Goal: Find contact information: Find contact information

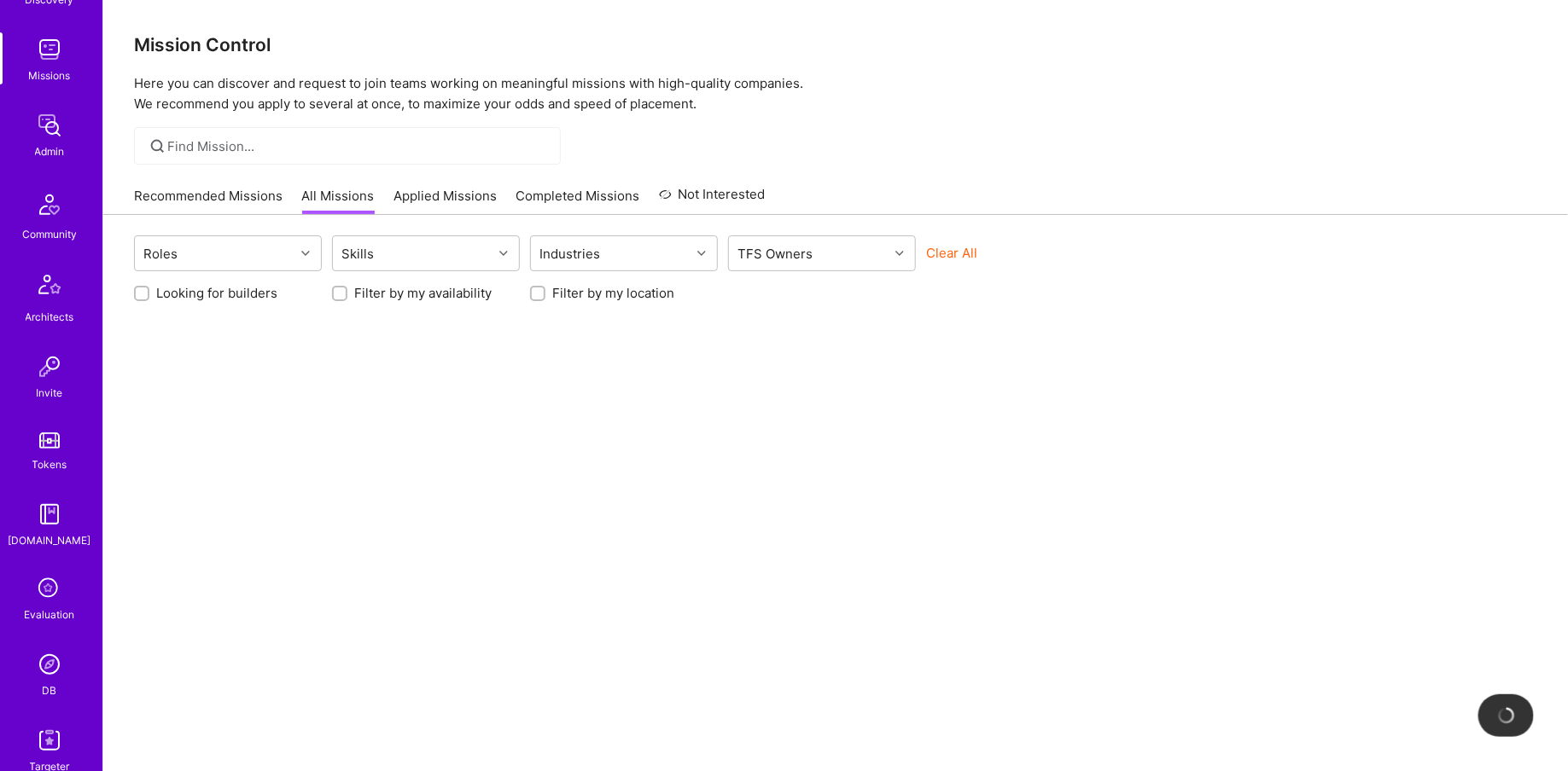
scroll to position [318, 0]
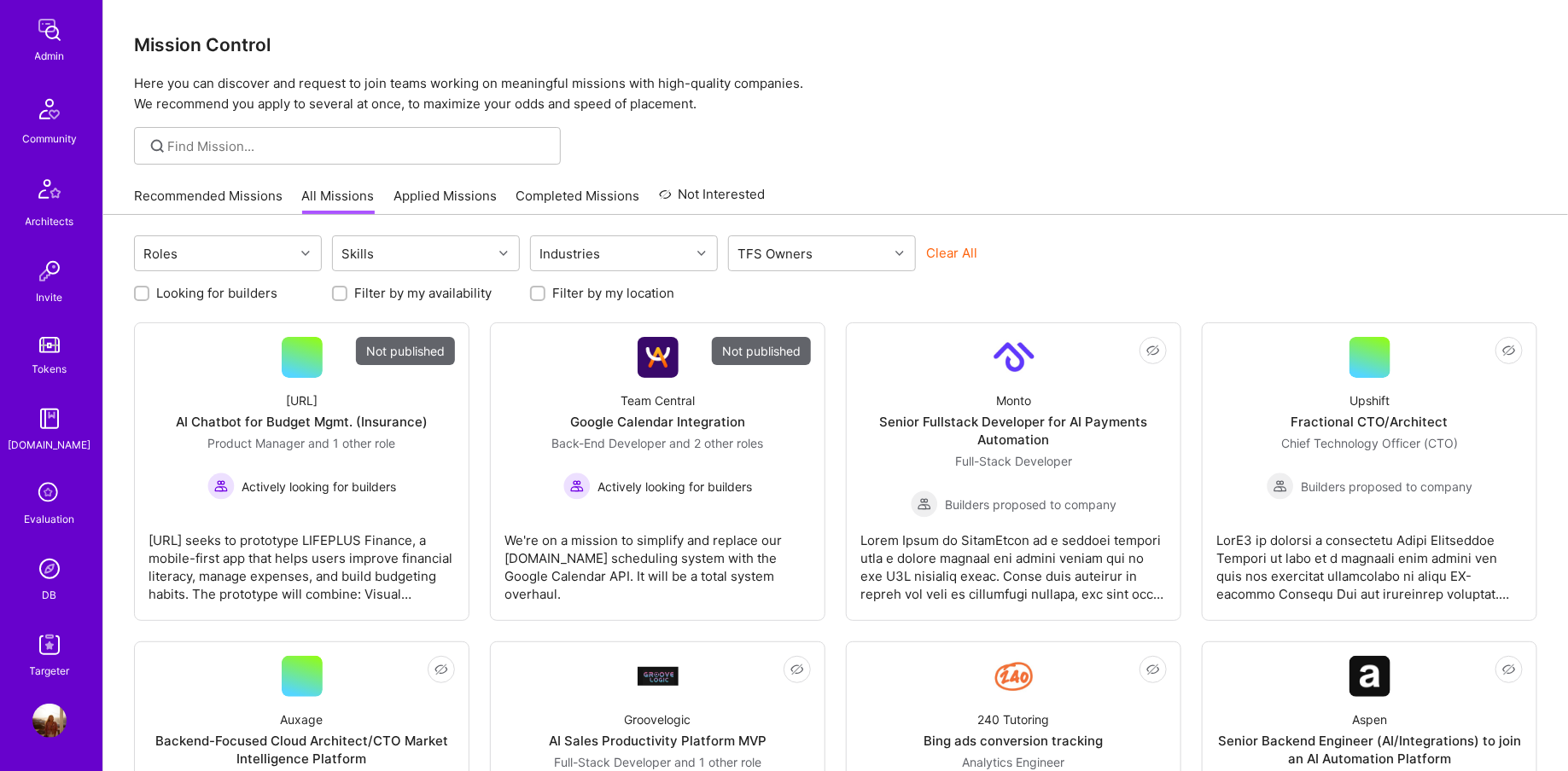
click at [54, 442] on div "[DOMAIN_NAME]" at bounding box center [50, 445] width 82 height 18
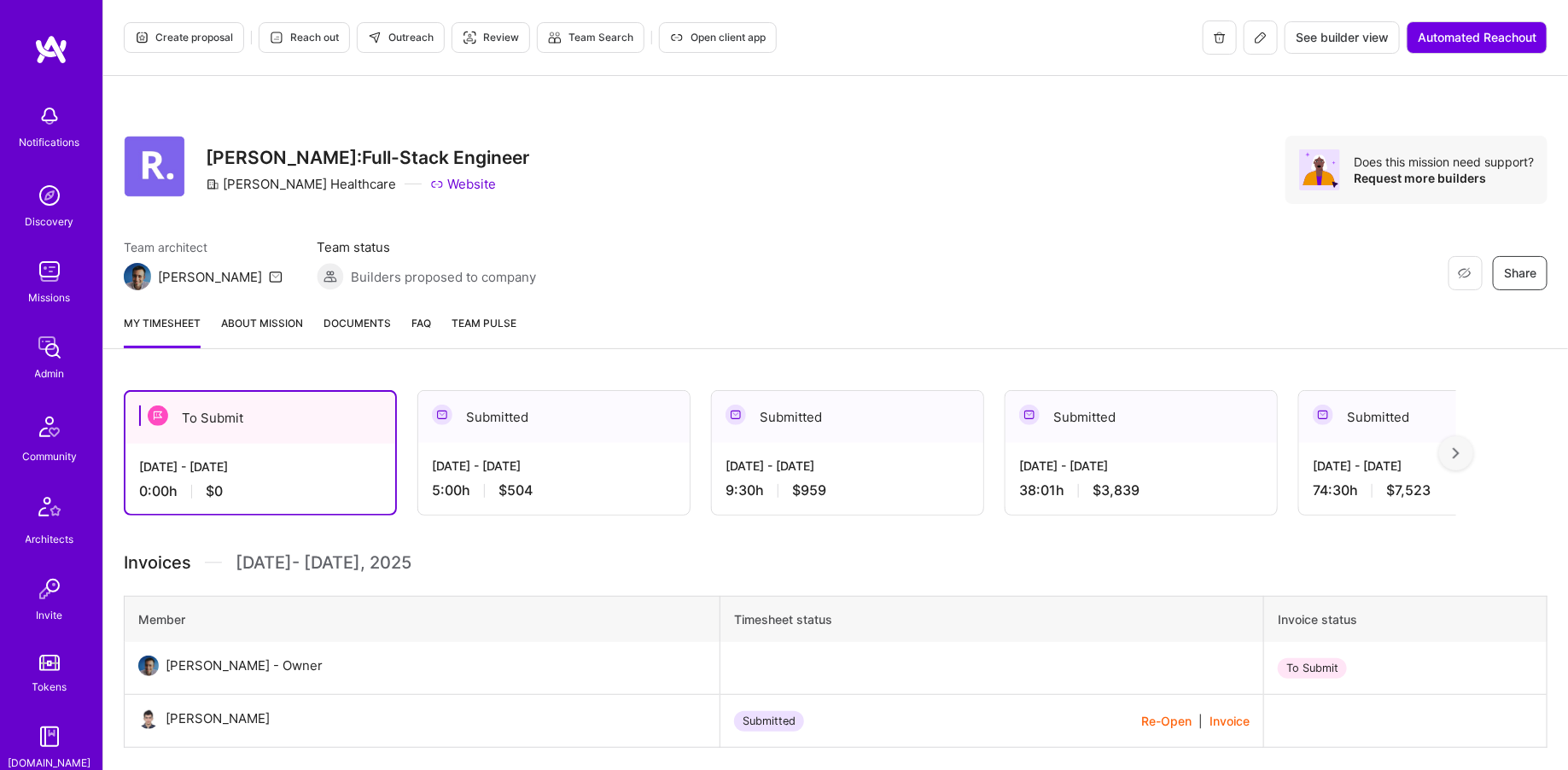
click at [699, 34] on span "Open client app" at bounding box center [718, 37] width 95 height 15
click at [52, 367] on div "Admin" at bounding box center [50, 373] width 30 height 18
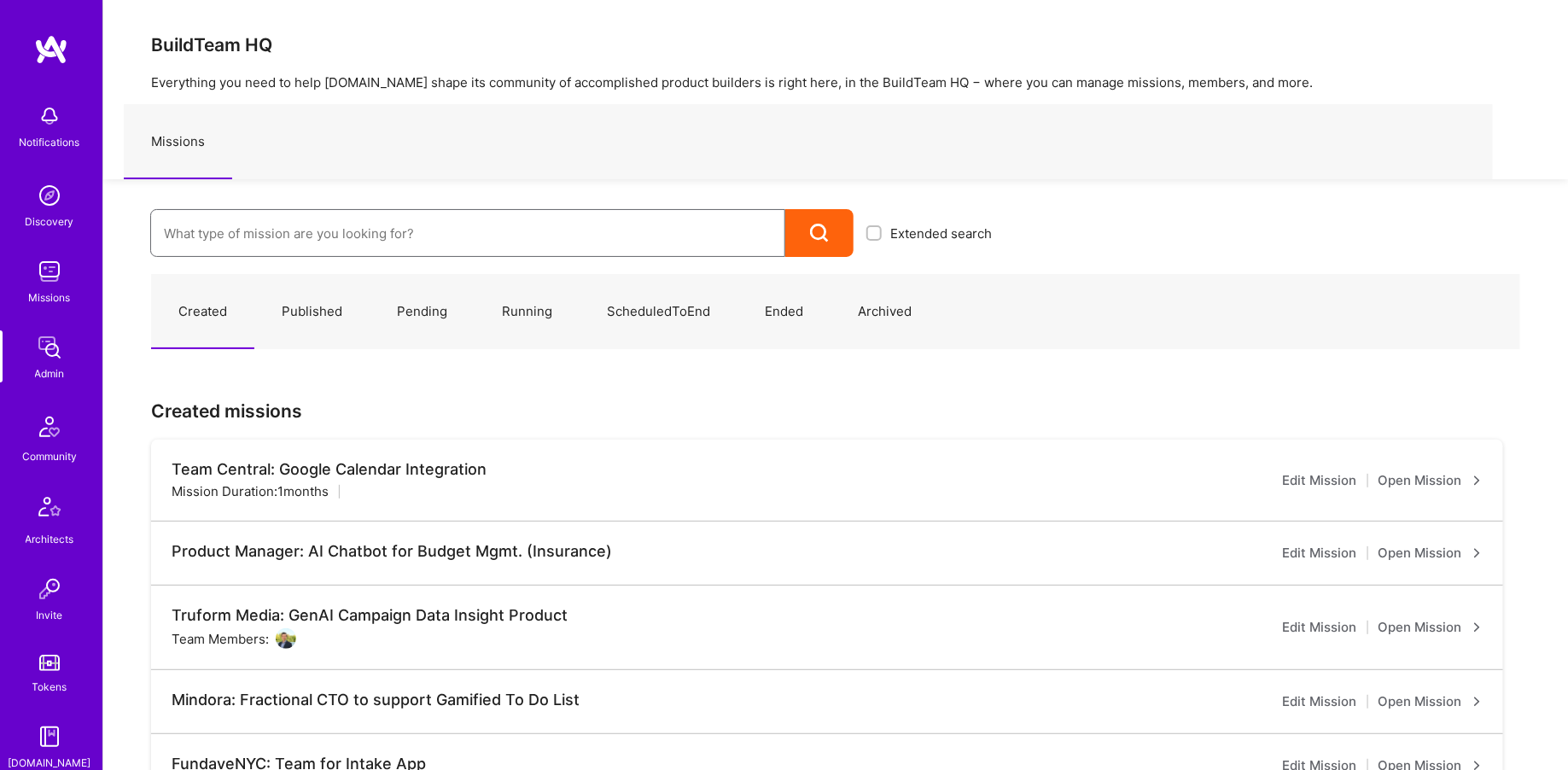
click at [376, 241] on input at bounding box center [467, 233] width 607 height 44
type input "nevoya"
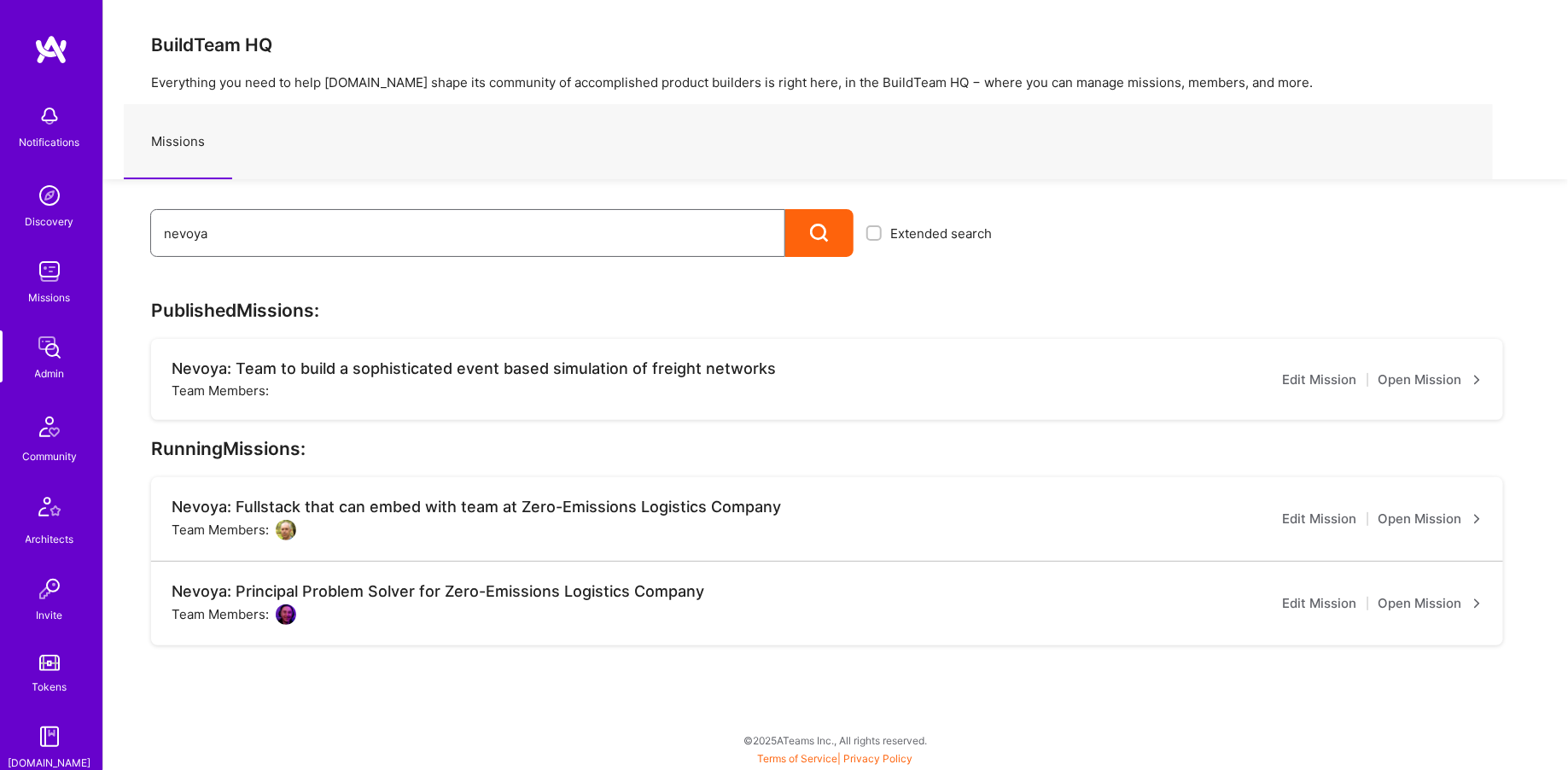
click at [328, 247] on input "nevoya" at bounding box center [467, 233] width 607 height 44
click at [290, 532] on img at bounding box center [286, 530] width 21 height 21
click at [1413, 521] on link "Open Mission" at bounding box center [1430, 519] width 104 height 21
click at [1443, 602] on link "Open Mission" at bounding box center [1430, 603] width 104 height 21
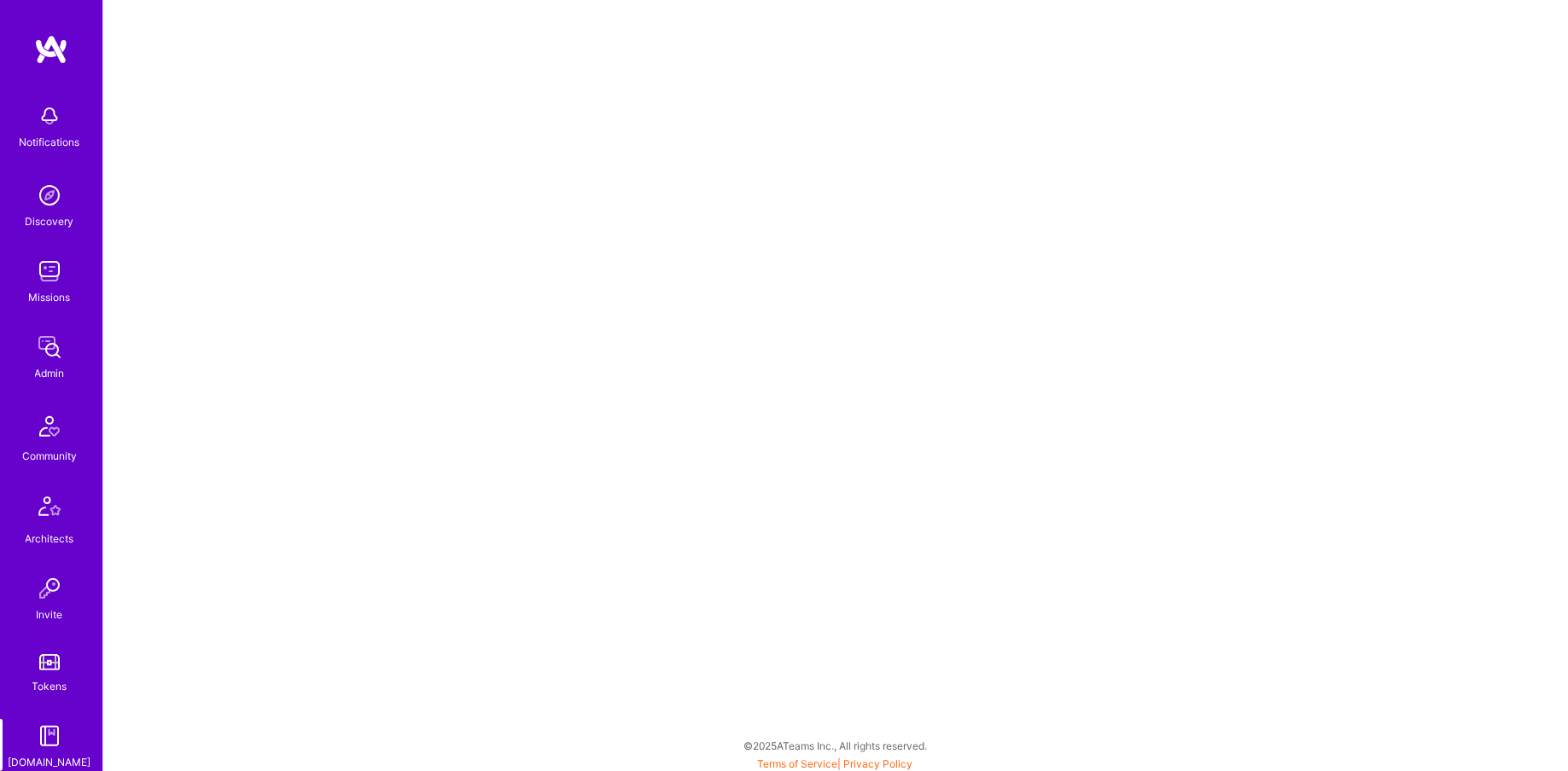
click at [52, 366] on div "Admin" at bounding box center [50, 373] width 30 height 18
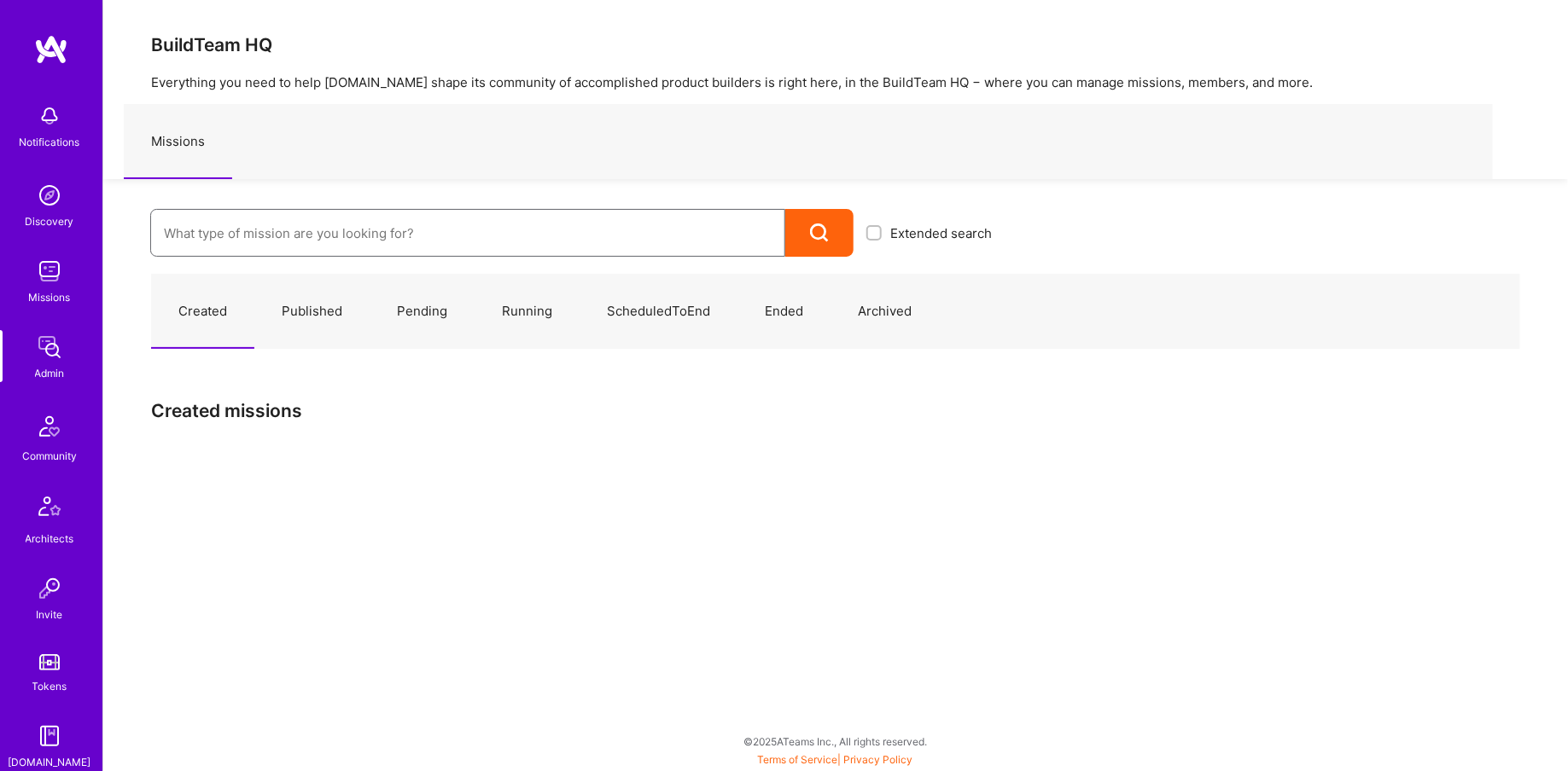
click at [344, 241] on input at bounding box center [467, 233] width 607 height 44
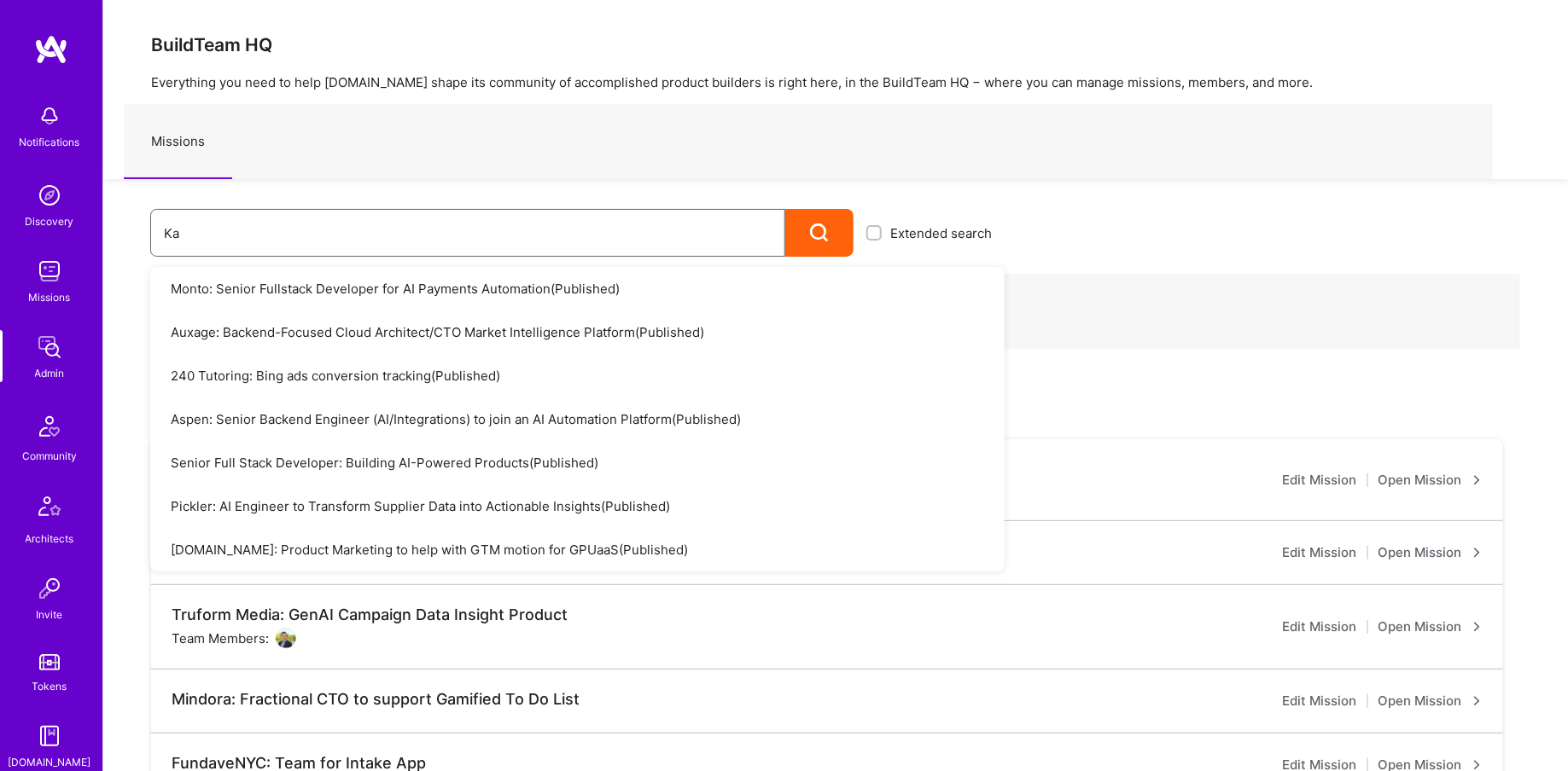
type input "Kai"
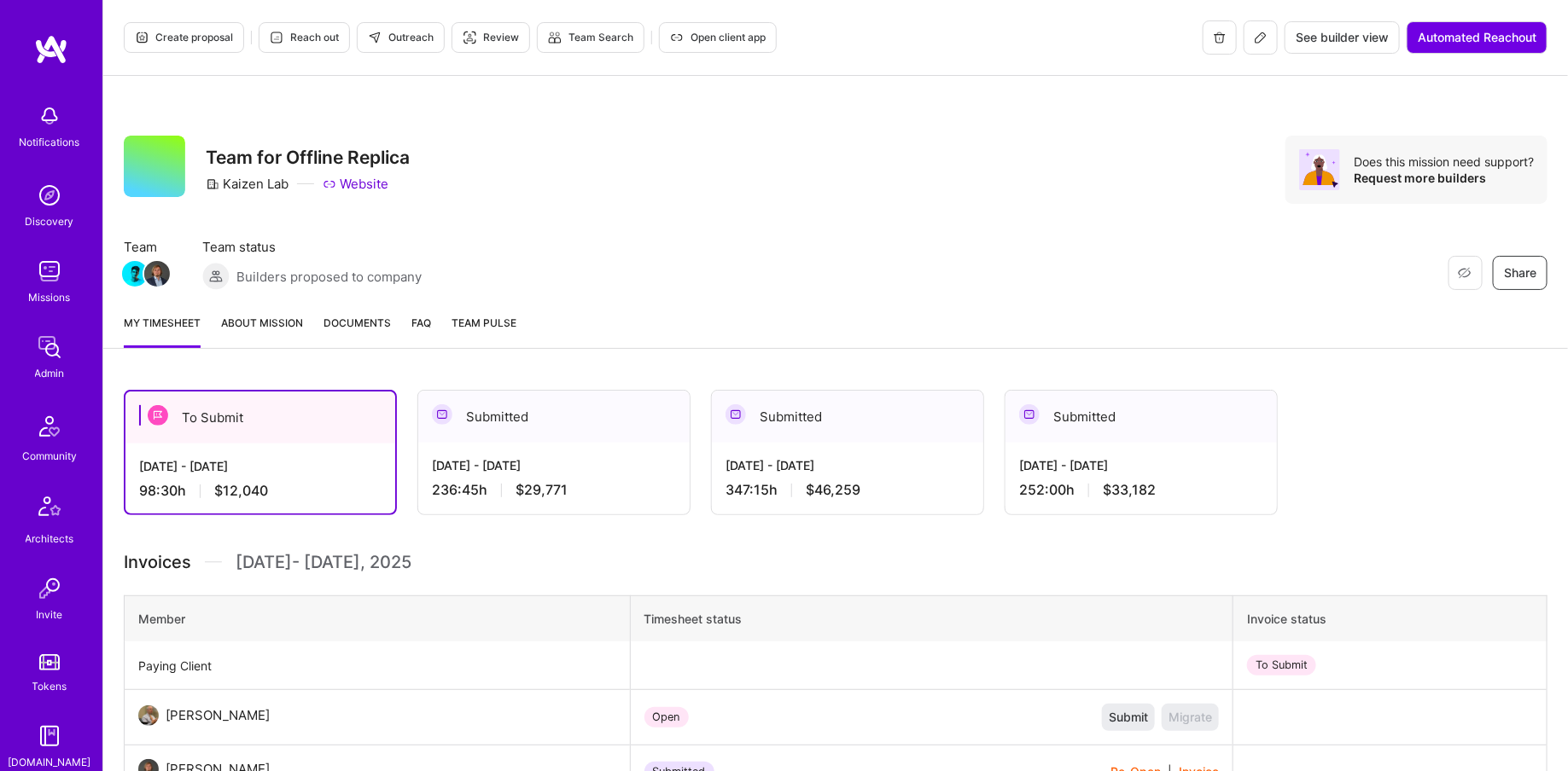
click at [723, 55] on div "Create proposal Reach out Outreach Review Team Search Open client app See build…" at bounding box center [836, 38] width 1465 height 76
click at [746, 49] on button "Open client app" at bounding box center [718, 37] width 118 height 31
click at [56, 368] on div "Admin" at bounding box center [50, 373] width 30 height 18
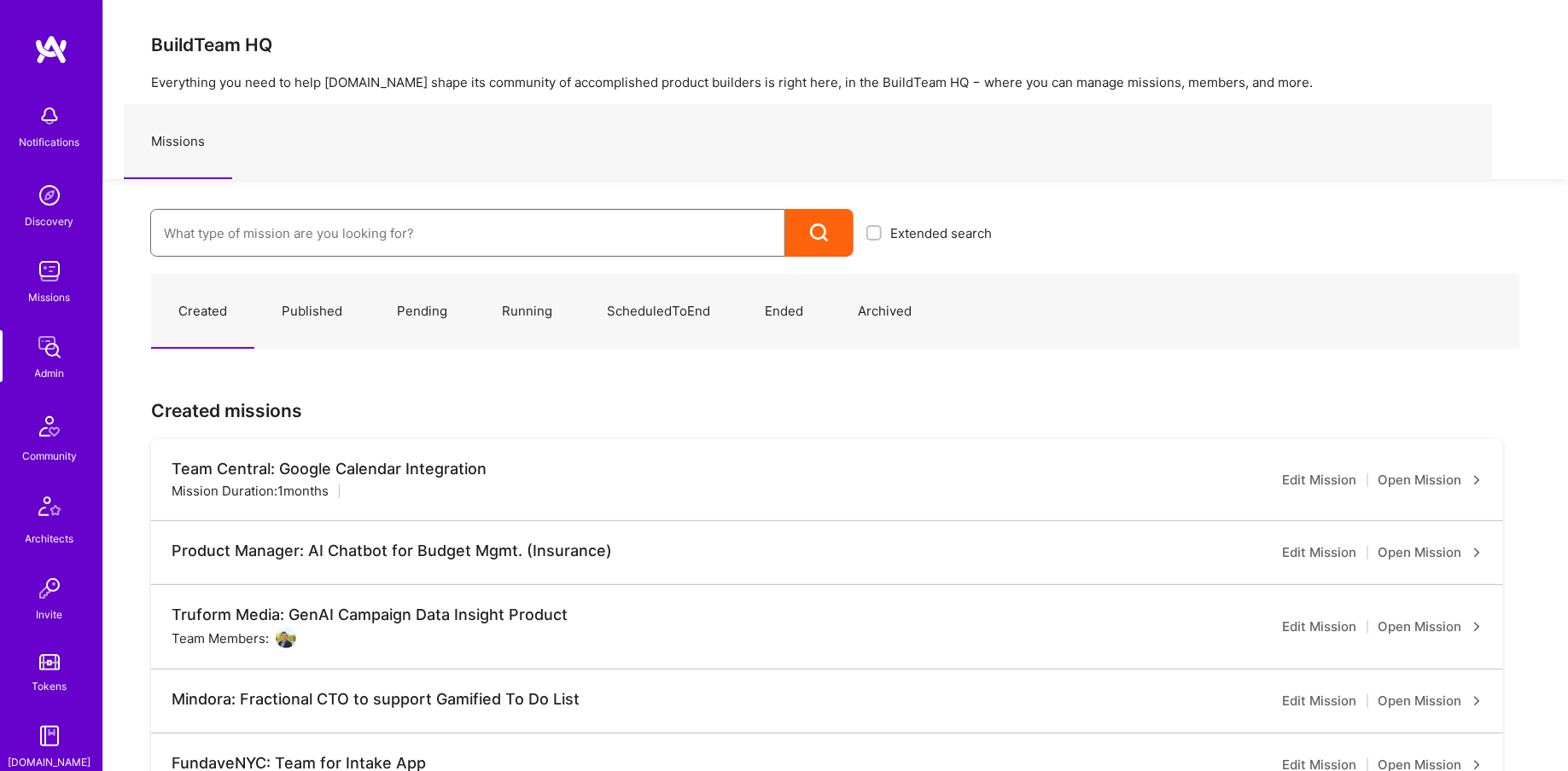
click at [344, 244] on input at bounding box center [467, 233] width 607 height 44
type input "anguleris"
click at [347, 290] on link "Anguleris: BIMsmart AI MVP ( Running )" at bounding box center [577, 289] width 854 height 44
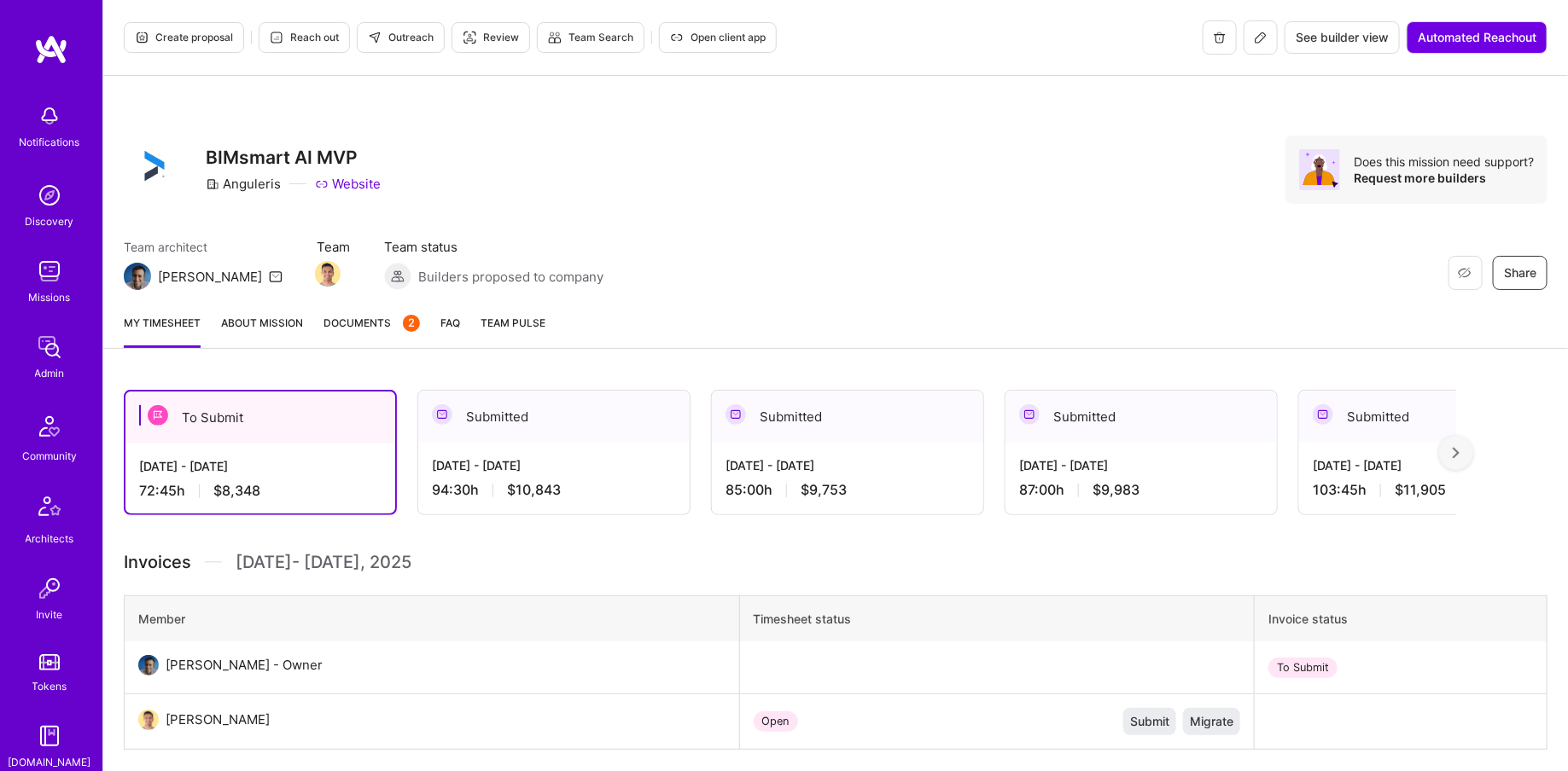
click at [717, 43] on span "Open client app" at bounding box center [718, 37] width 95 height 15
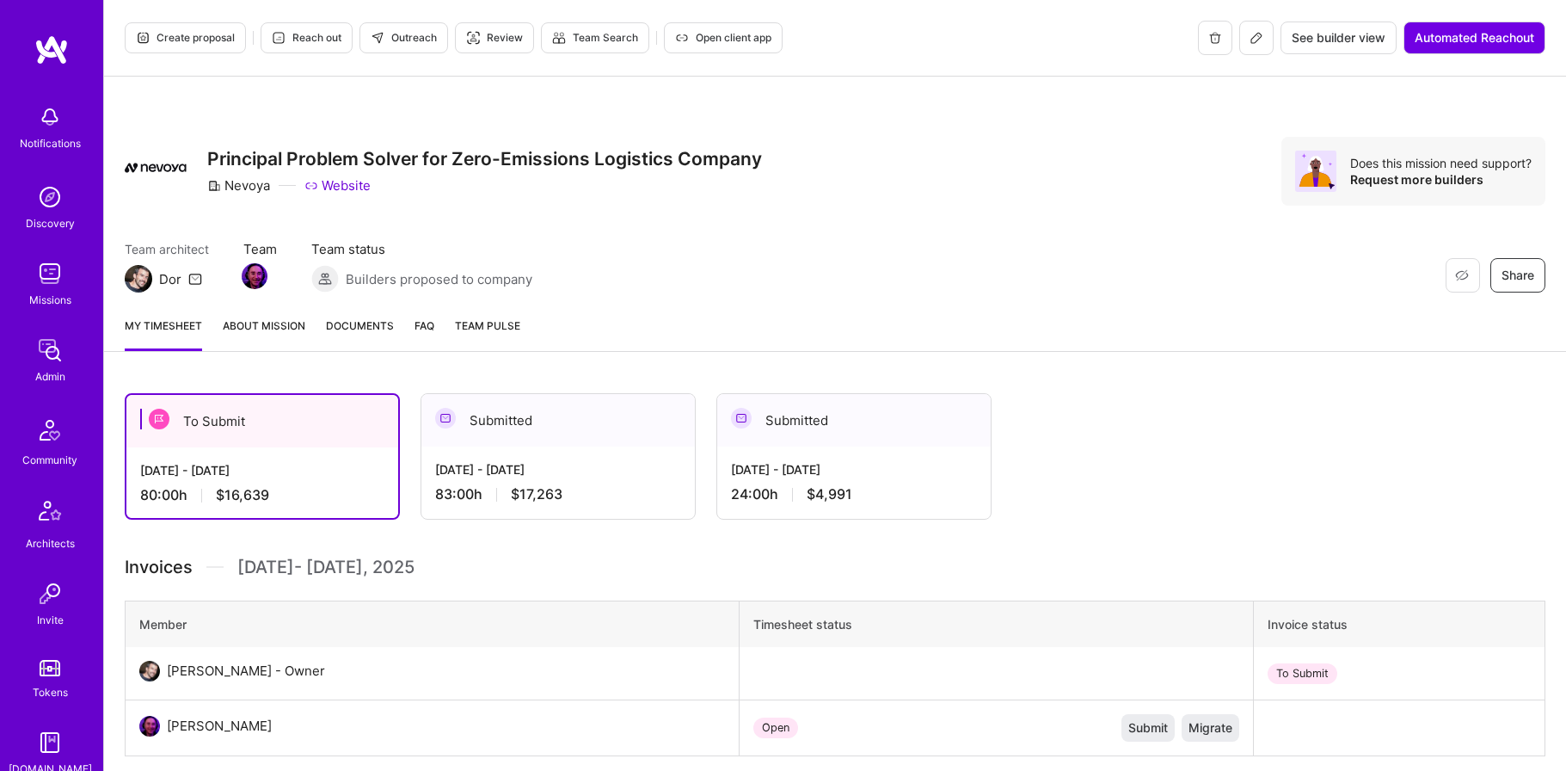
click at [19, 359] on link "Admin" at bounding box center [50, 359] width 107 height 52
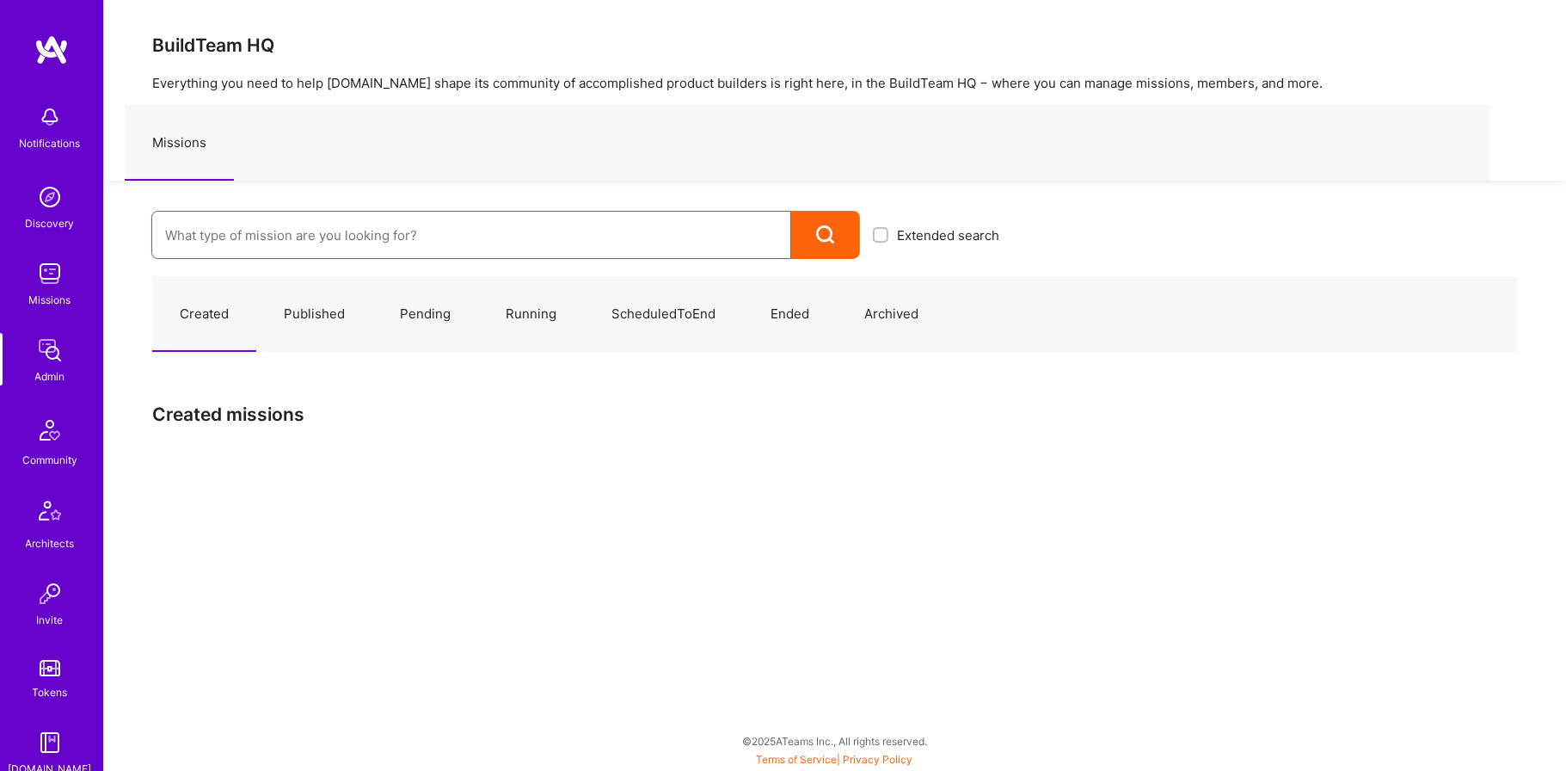
click at [307, 243] on input at bounding box center [471, 235] width 612 height 44
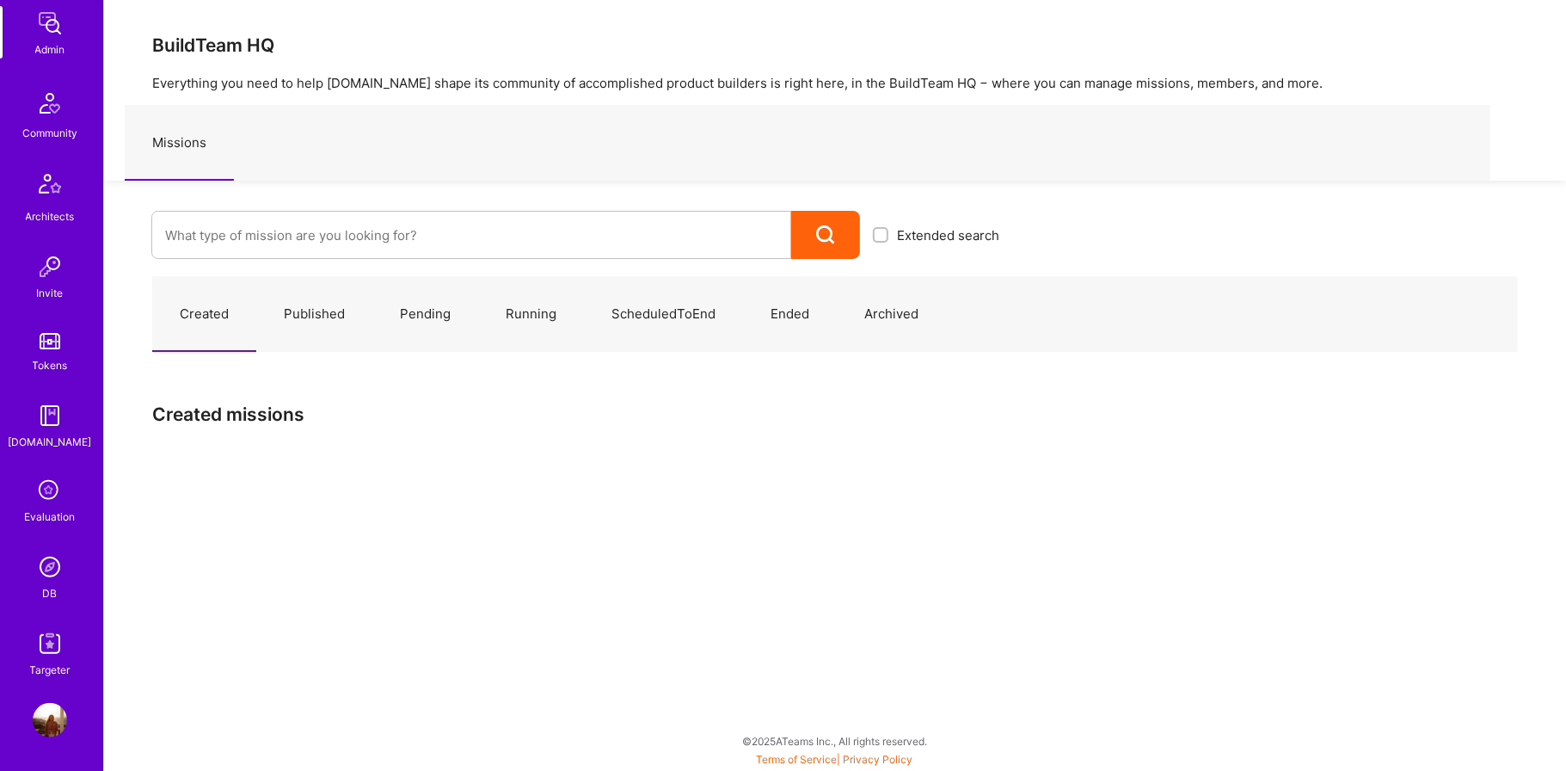
click at [46, 584] on div "DB" at bounding box center [50, 593] width 15 height 18
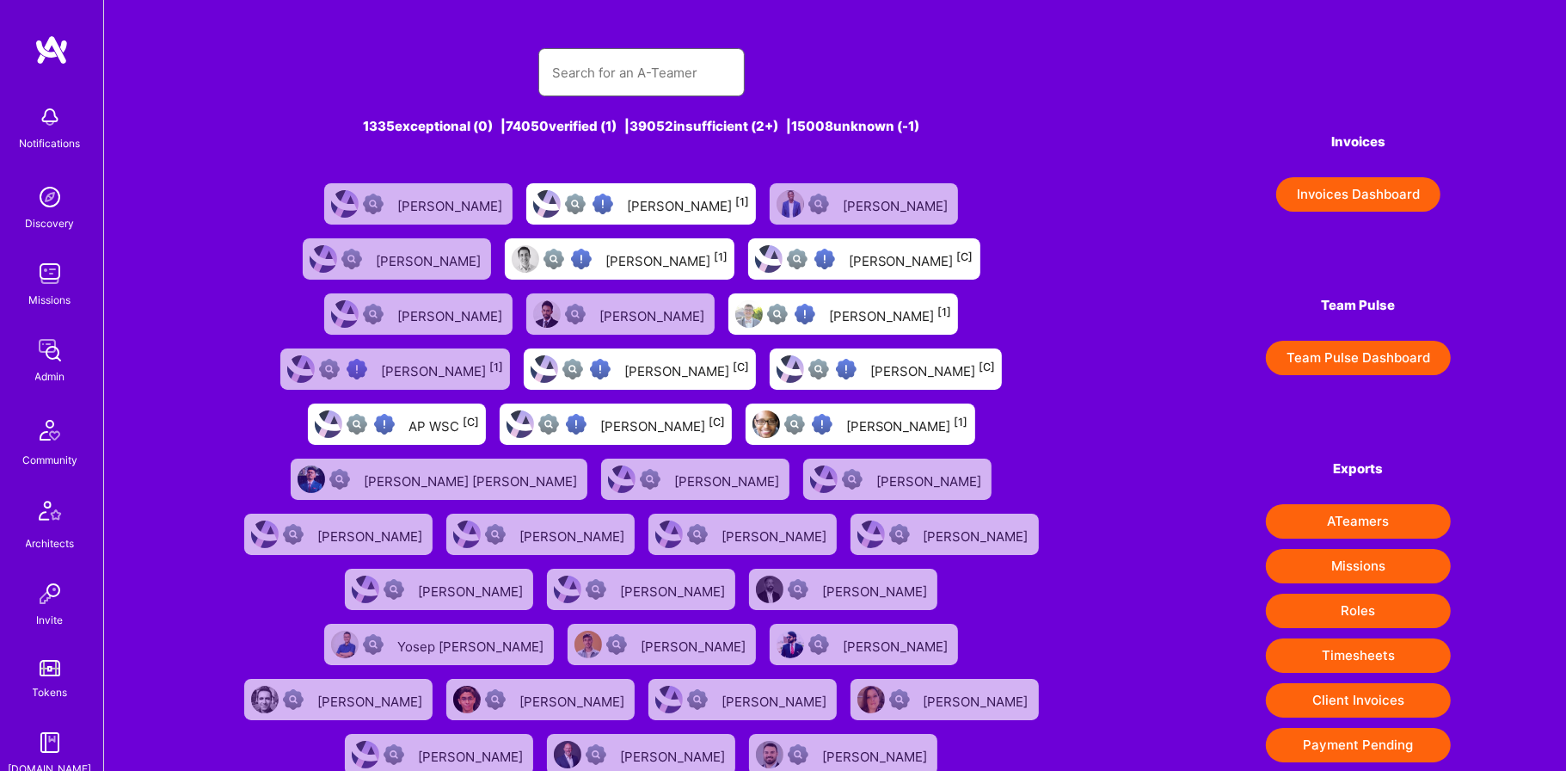
click at [599, 88] on input "text" at bounding box center [641, 73] width 179 height 44
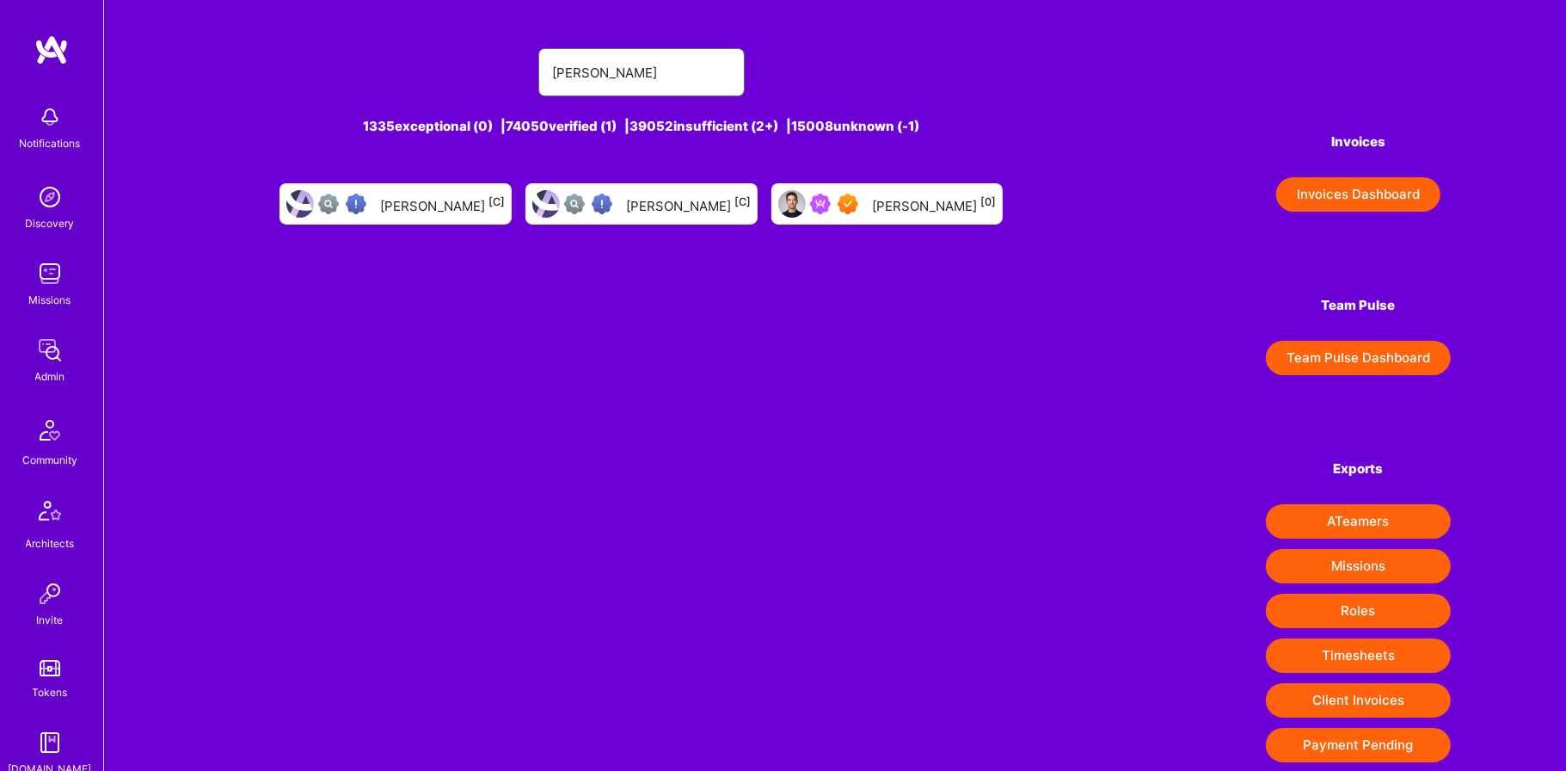
type input "eric lemay"
click at [905, 201] on div "Eric Lemay [0]" at bounding box center [934, 204] width 124 height 22
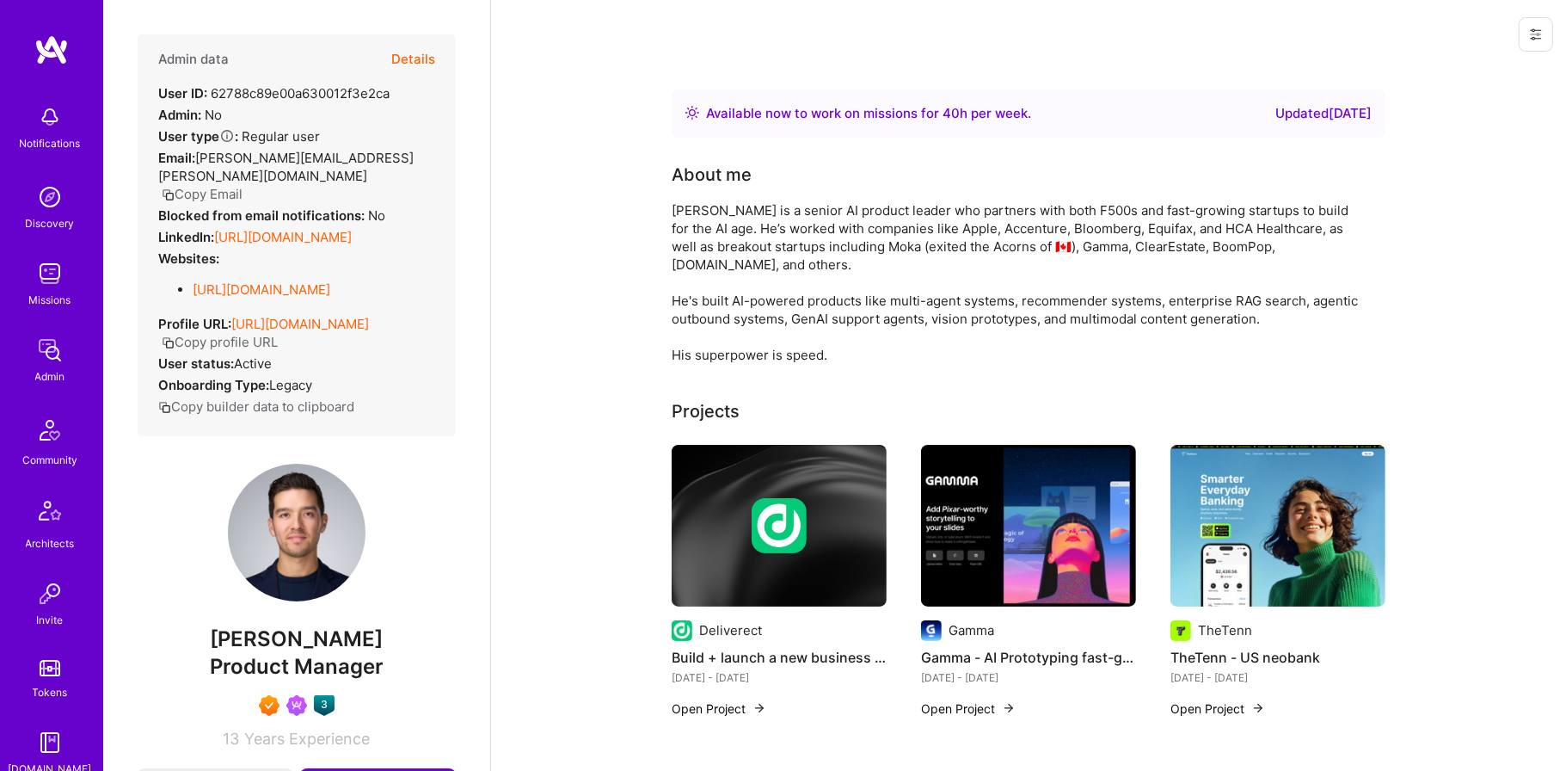
click at [243, 185] on button "Copy Email" at bounding box center [202, 194] width 81 height 18
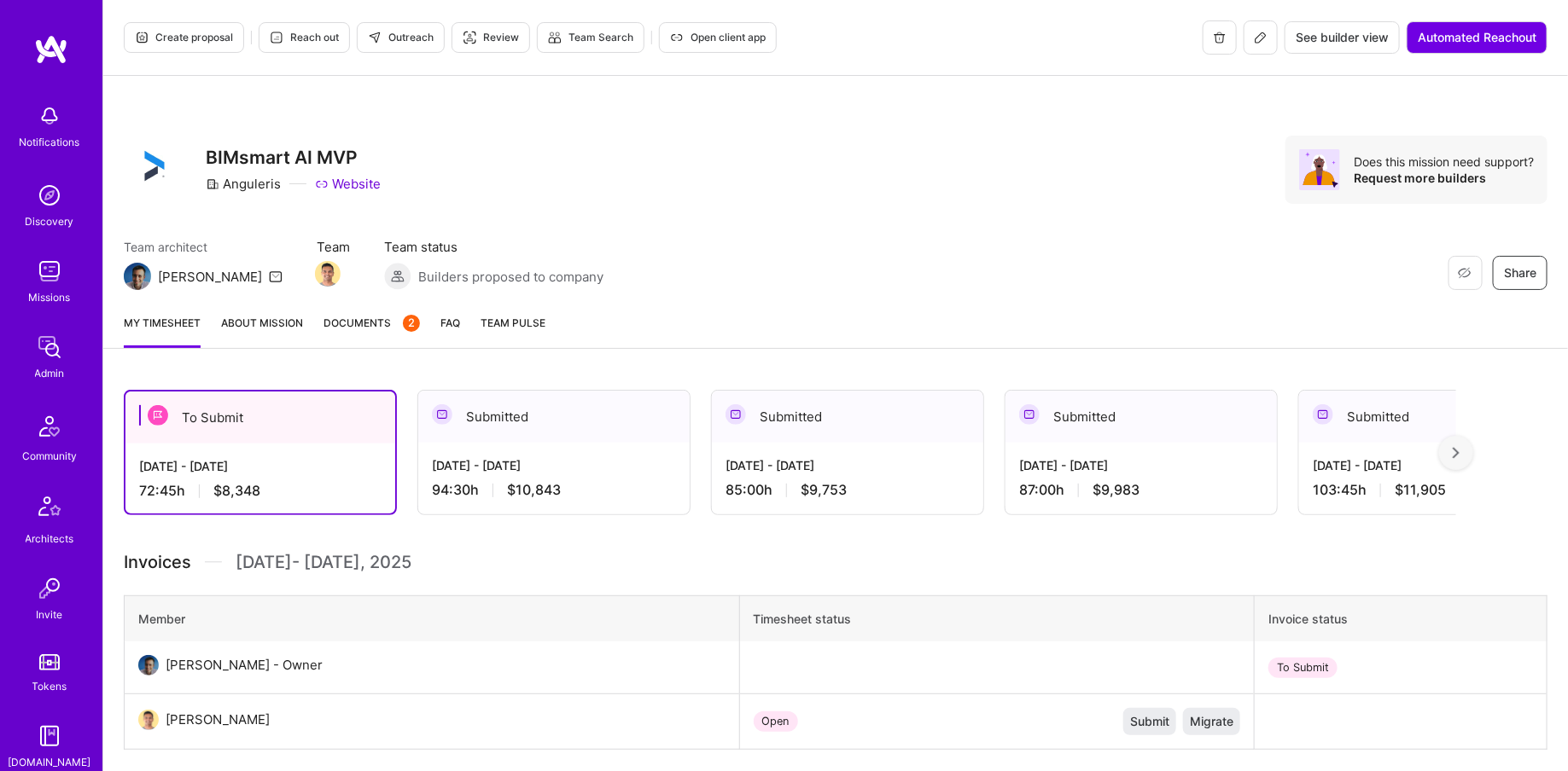
click at [59, 52] on img at bounding box center [51, 49] width 34 height 31
